Goal: Task Accomplishment & Management: Use online tool/utility

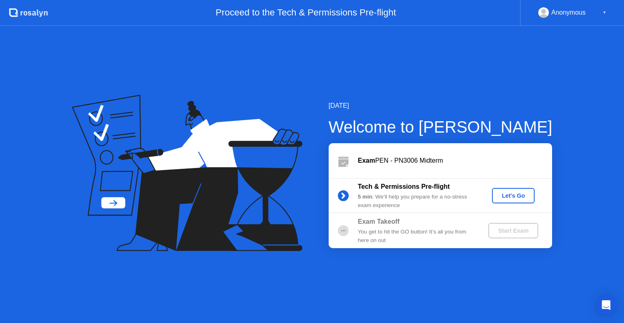
click at [515, 192] on div "Let's Go" at bounding box center [514, 195] width 36 height 7
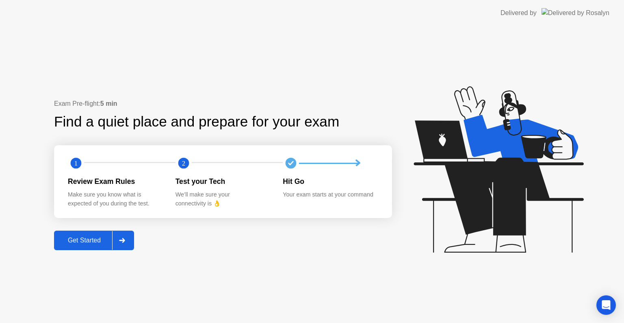
click at [109, 237] on div "Get Started" at bounding box center [85, 240] width 56 height 7
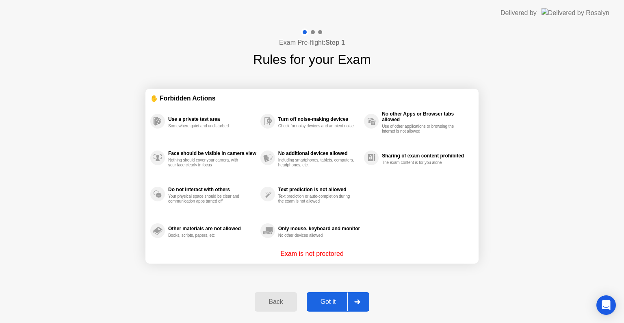
click at [325, 301] on div "Got it" at bounding box center [328, 301] width 38 height 7
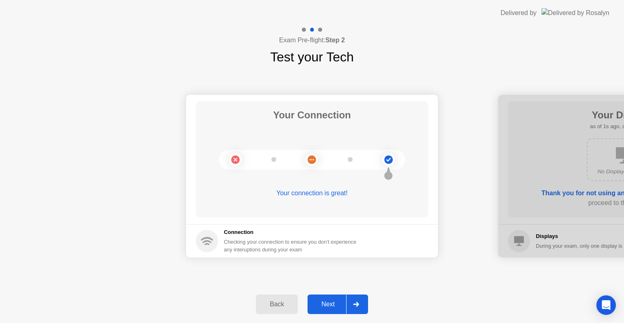
click at [325, 301] on div "Next" at bounding box center [328, 303] width 36 height 7
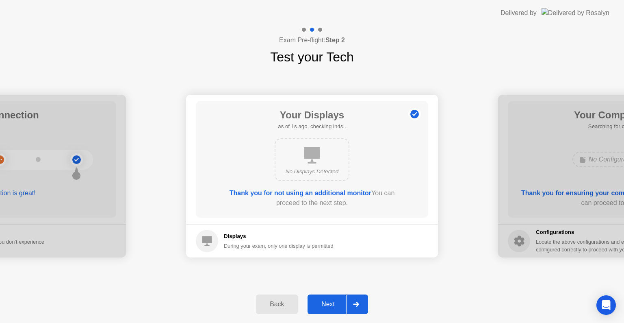
click at [325, 301] on div "Next" at bounding box center [328, 303] width 36 height 7
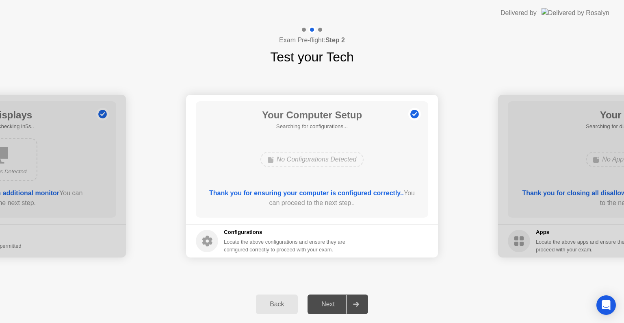
click at [325, 301] on div "Next" at bounding box center [328, 303] width 36 height 7
click at [331, 300] on div "Next" at bounding box center [328, 303] width 36 height 7
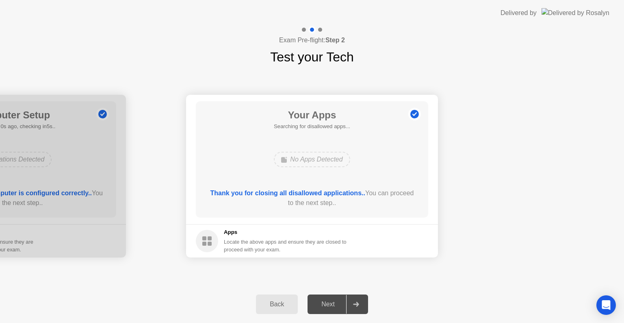
click at [331, 304] on div "Next" at bounding box center [328, 303] width 36 height 7
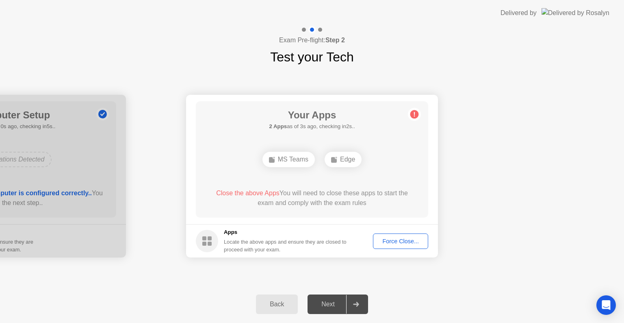
click at [408, 238] on div "Force Close..." at bounding box center [401, 241] width 50 height 7
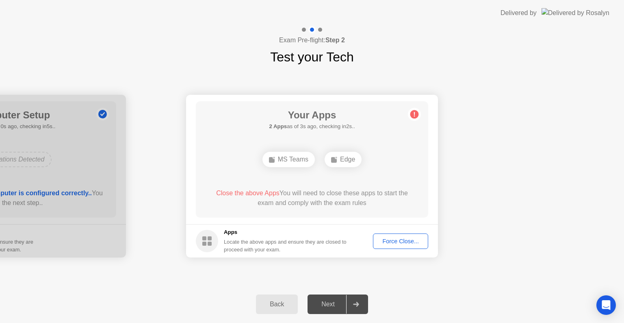
click at [331, 301] on div "Next" at bounding box center [328, 303] width 36 height 7
click at [406, 242] on div "Force Close..." at bounding box center [401, 241] width 50 height 7
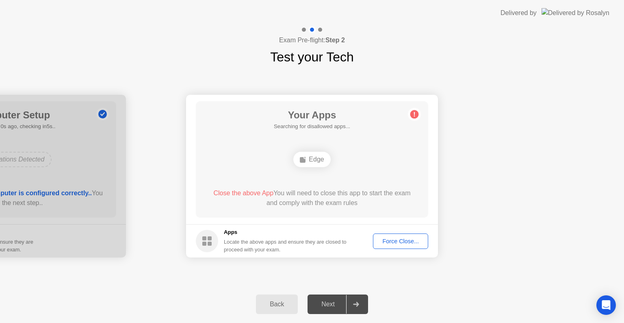
click at [387, 238] on div "Force Close..." at bounding box center [401, 241] width 50 height 7
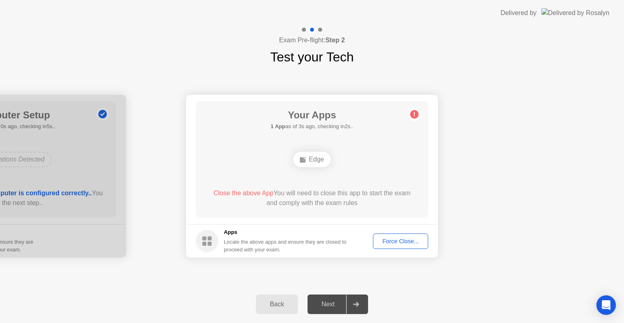
click at [318, 303] on div "Next" at bounding box center [328, 303] width 36 height 7
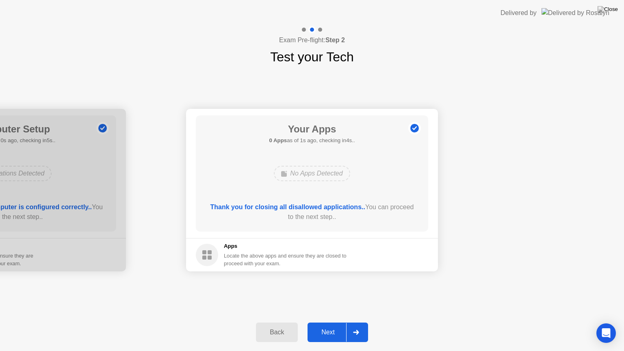
click at [330, 322] on div "Next" at bounding box center [328, 332] width 36 height 7
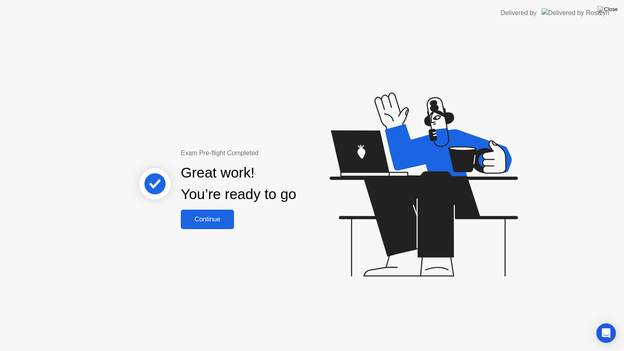
click at [214, 219] on div "Continue" at bounding box center [207, 219] width 48 height 7
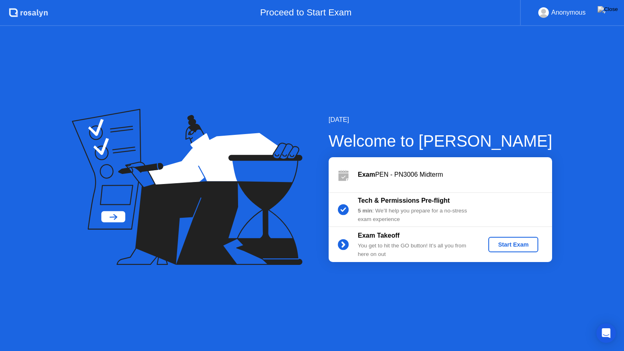
click at [514, 244] on div "Start Exam" at bounding box center [513, 244] width 43 height 7
